Goal: Information Seeking & Learning: Check status

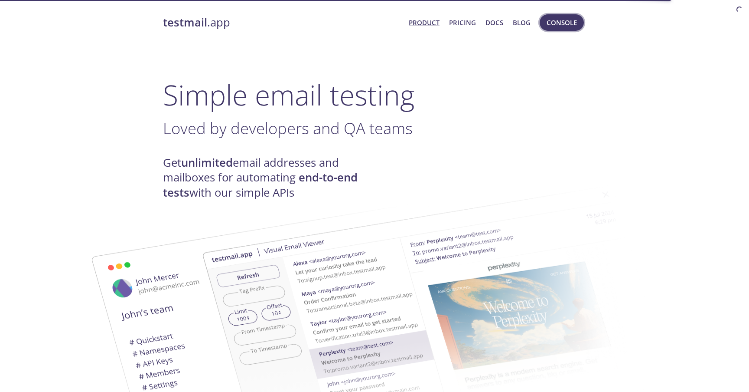
click at [567, 24] on span "Console" at bounding box center [562, 22] width 30 height 11
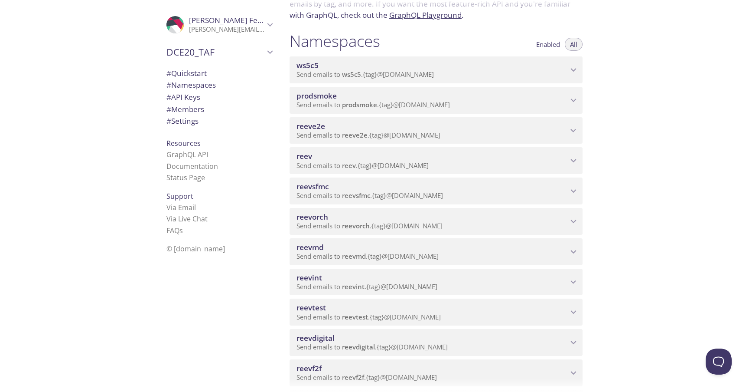
scroll to position [91, 0]
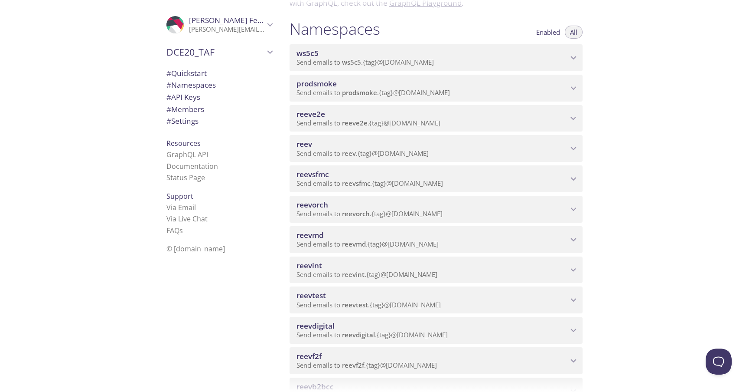
click at [520, 330] on span "reevdigital" at bounding box center [432, 326] width 271 height 10
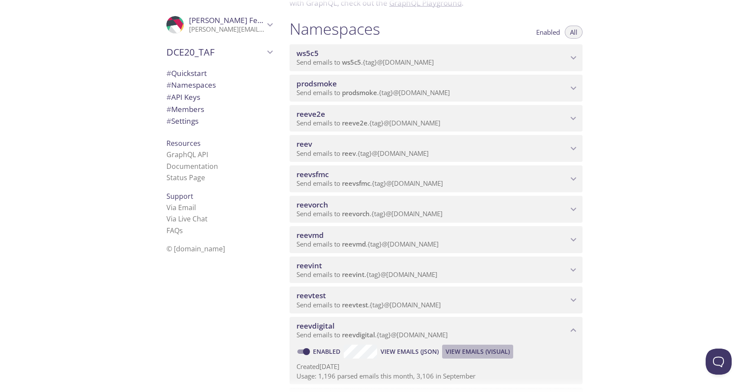
click at [493, 352] on span "View Emails (Visual)" at bounding box center [478, 351] width 64 height 10
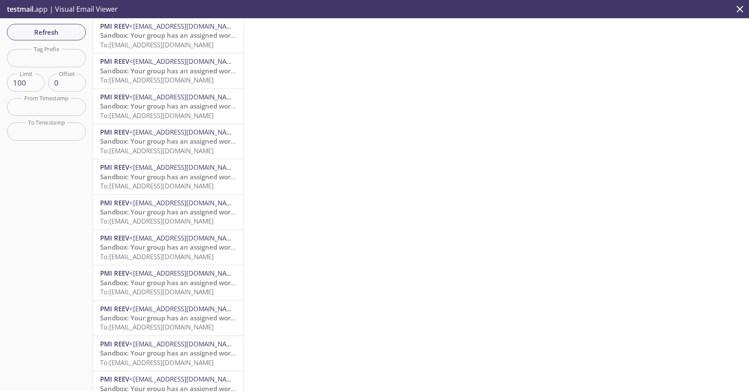
click at [200, 46] on span "To: [EMAIL_ADDRESS][DOMAIN_NAME]" at bounding box center [157, 44] width 114 height 9
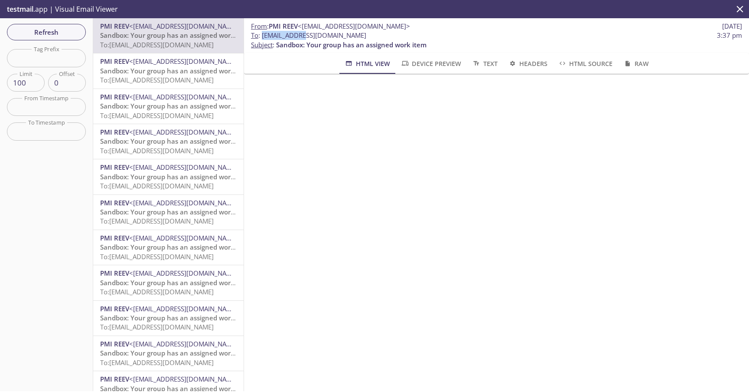
drag, startPoint x: 295, startPoint y: 37, endPoint x: 262, endPoint y: 36, distance: 33.0
click at [262, 36] on span "To : [EMAIL_ADDRESS][DOMAIN_NAME]" at bounding box center [308, 35] width 115 height 9
copy span "reevdigital."
drag, startPoint x: 404, startPoint y: 33, endPoint x: 338, endPoint y: 33, distance: 65.9
click at [338, 33] on span "To : [EMAIL_ADDRESS][DOMAIN_NAME] 3:37 pm" at bounding box center [496, 35] width 491 height 9
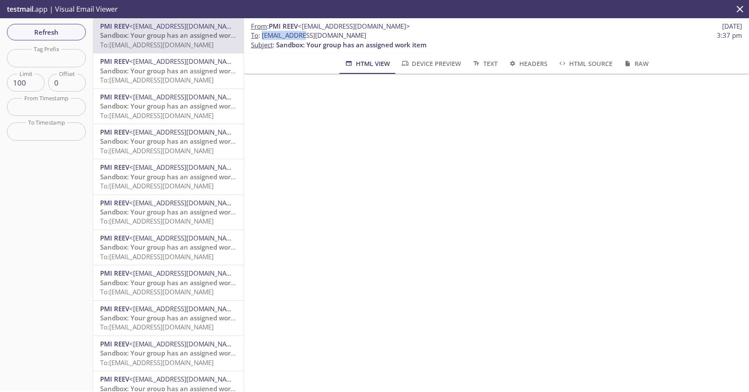
copy span "@[DOMAIN_NAME]"
click at [73, 35] on span "Refresh" at bounding box center [46, 31] width 65 height 11
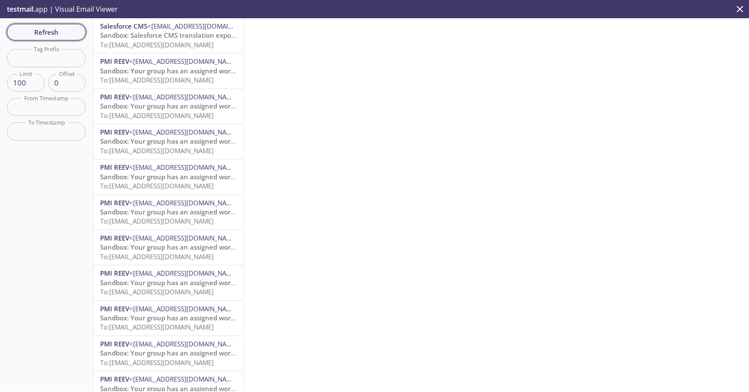
click at [73, 35] on span "Refresh" at bounding box center [46, 31] width 65 height 11
click at [67, 29] on span "Refresh" at bounding box center [46, 31] width 65 height 11
click at [166, 40] on span "To: [EMAIL_ADDRESS][DOMAIN_NAME]" at bounding box center [157, 44] width 114 height 9
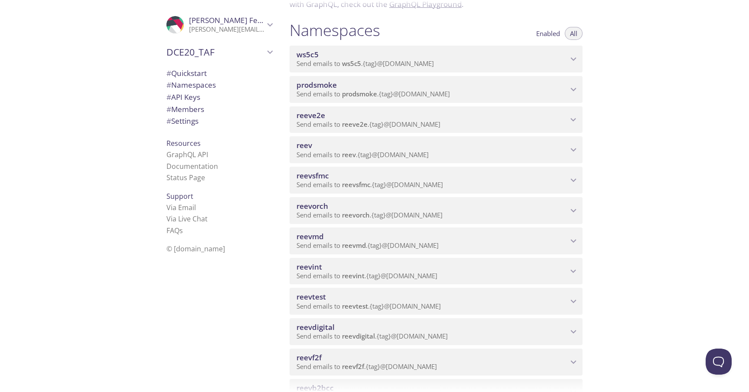
scroll to position [91, 0]
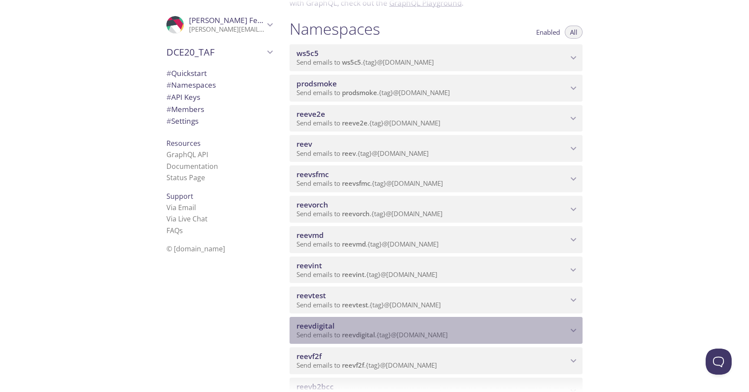
click at [456, 325] on span "reevdigital" at bounding box center [432, 326] width 271 height 10
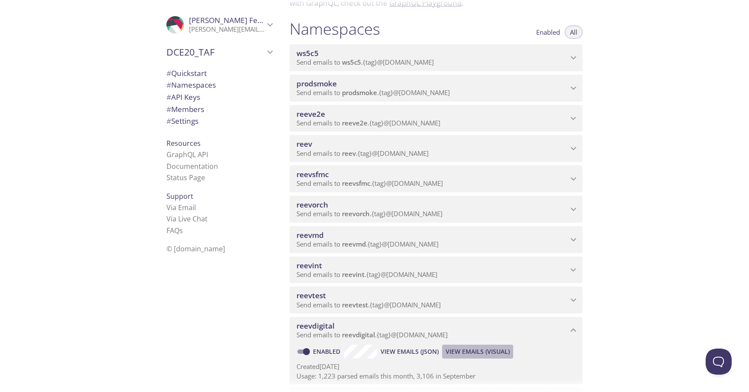
click at [470, 353] on span "View Emails (Visual)" at bounding box center [478, 351] width 64 height 10
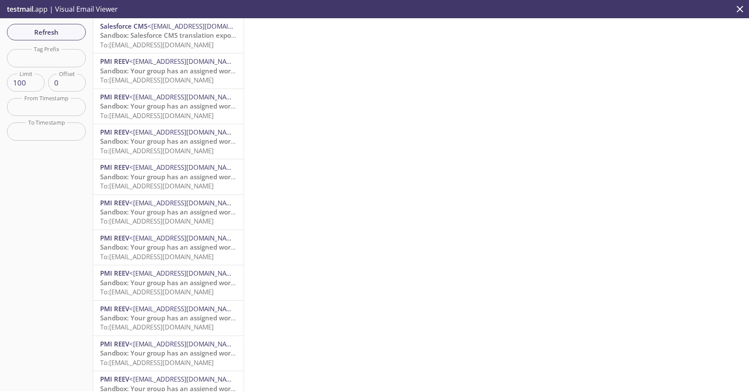
click at [205, 43] on span "To: [EMAIL_ADDRESS][DOMAIN_NAME]" at bounding box center [157, 44] width 114 height 9
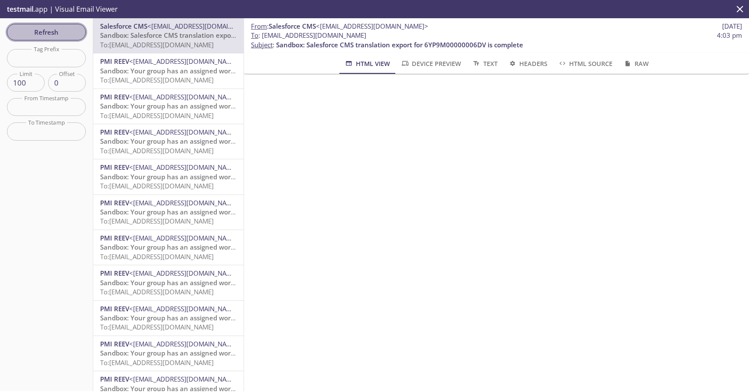
click at [51, 33] on span "Refresh" at bounding box center [46, 31] width 65 height 11
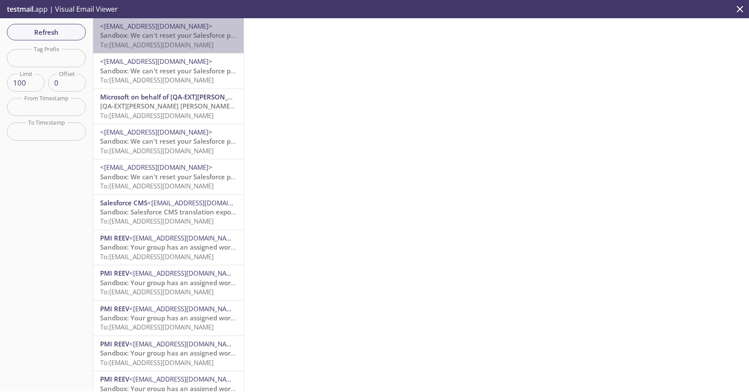
click at [144, 48] on span "To: [EMAIL_ADDRESS][DOMAIN_NAME]" at bounding box center [157, 44] width 114 height 9
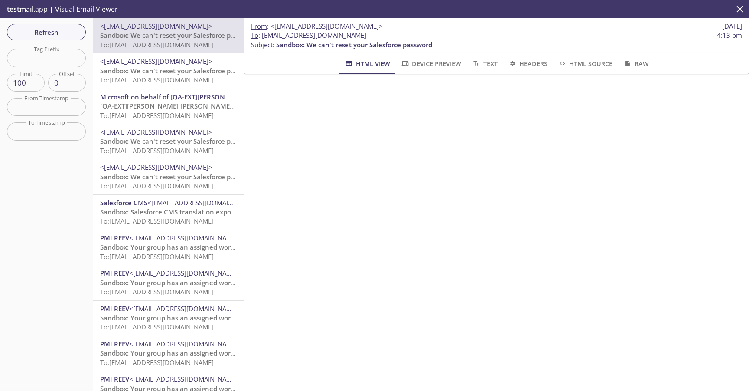
click at [504, 182] on div "From : <support@salesforce.com> 9 Oct 2025 To : reevdigital.content-manager-new…" at bounding box center [496, 204] width 505 height 372
click at [182, 75] on span "Sandbox: We can't reset your Salesforce password" at bounding box center [178, 70] width 156 height 9
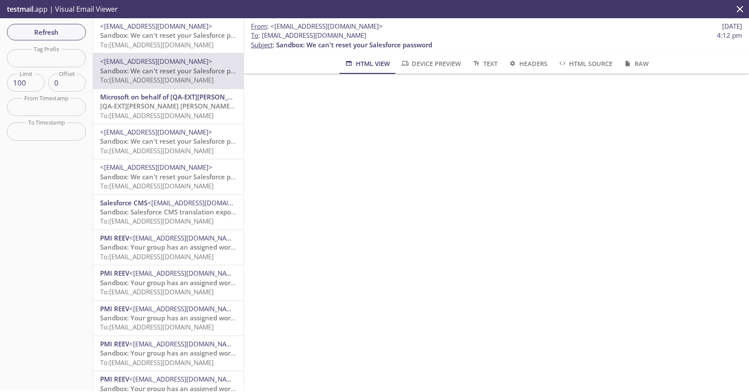
click at [167, 107] on span "[QA-EXT]Philip Morris International account email verification code" at bounding box center [237, 105] width 275 height 9
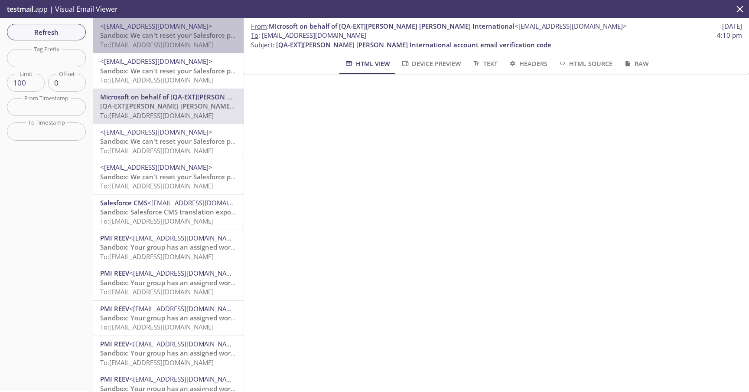
click at [185, 42] on span "To: [EMAIL_ADDRESS][DOMAIN_NAME]" at bounding box center [157, 44] width 114 height 9
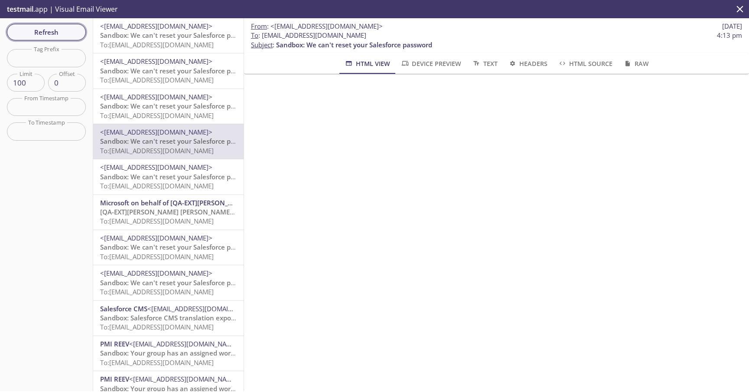
click at [60, 32] on span "Refresh" at bounding box center [46, 31] width 65 height 11
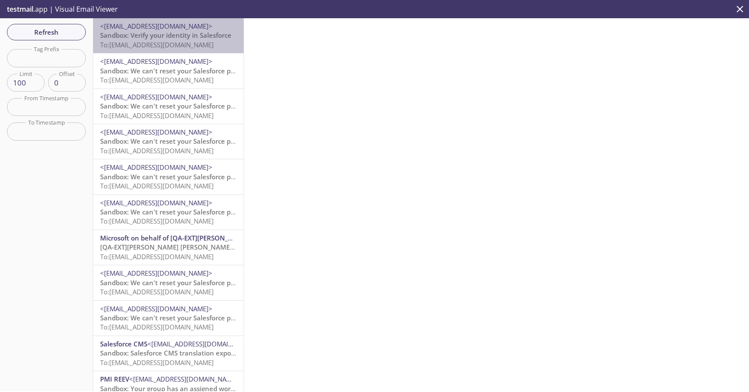
click at [160, 46] on span "To: [EMAIL_ADDRESS][DOMAIN_NAME]" at bounding box center [157, 44] width 114 height 9
